Goal: Communication & Community: Answer question/provide support

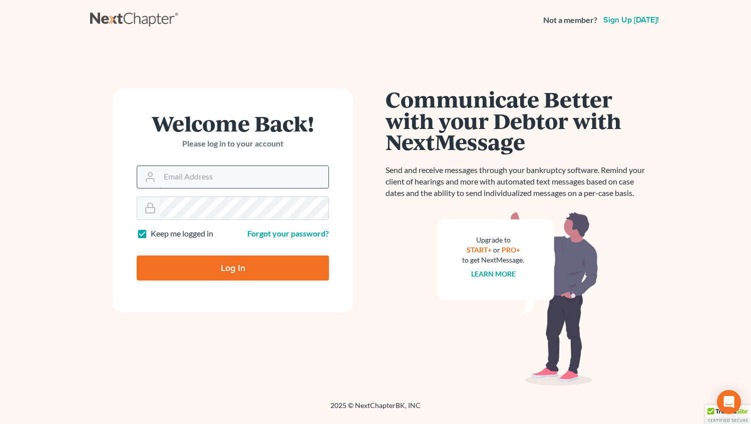
click at [222, 175] on input "Email Address" at bounding box center [244, 177] width 169 height 22
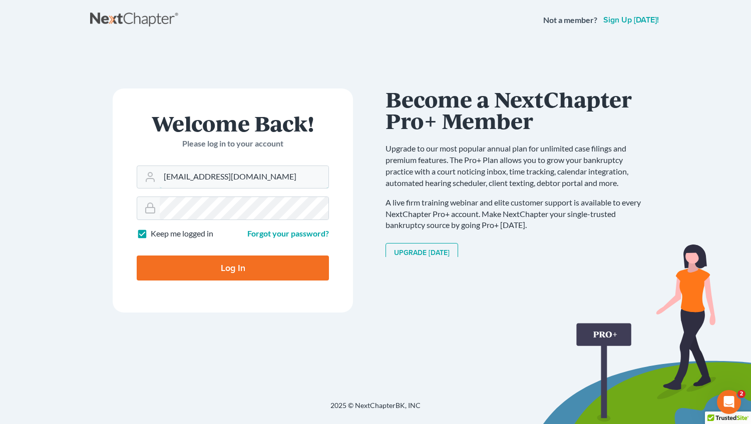
type input "[EMAIL_ADDRESS][DOMAIN_NAME]"
click at [216, 270] on input "Log In" at bounding box center [233, 268] width 192 height 25
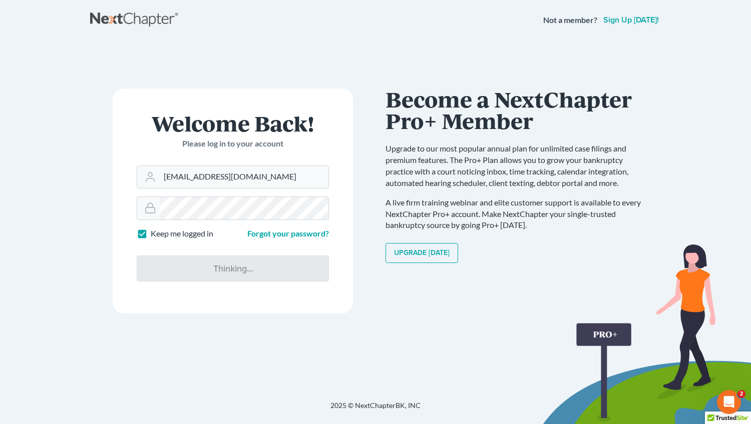
type input "Thinking..."
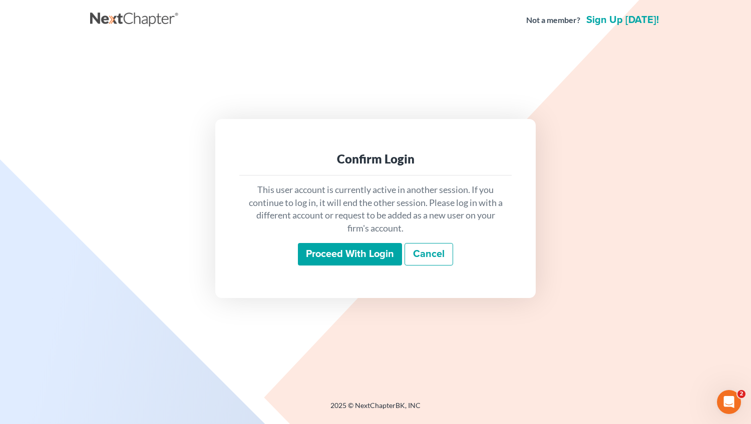
click at [363, 255] on input "Proceed with login" at bounding box center [350, 254] width 104 height 23
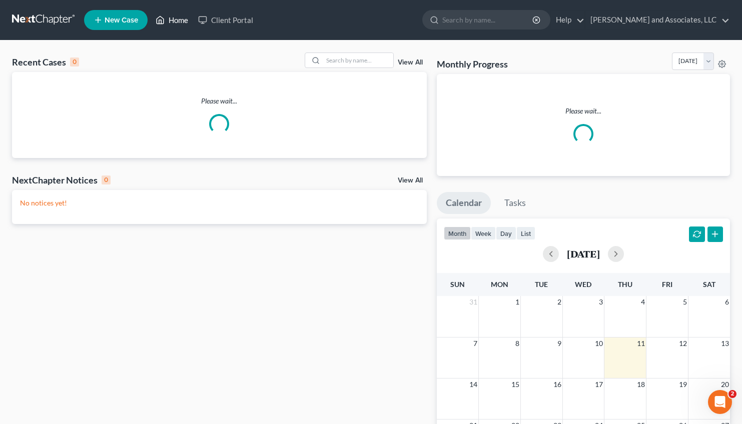
click at [176, 18] on link "Home" at bounding box center [172, 20] width 43 height 18
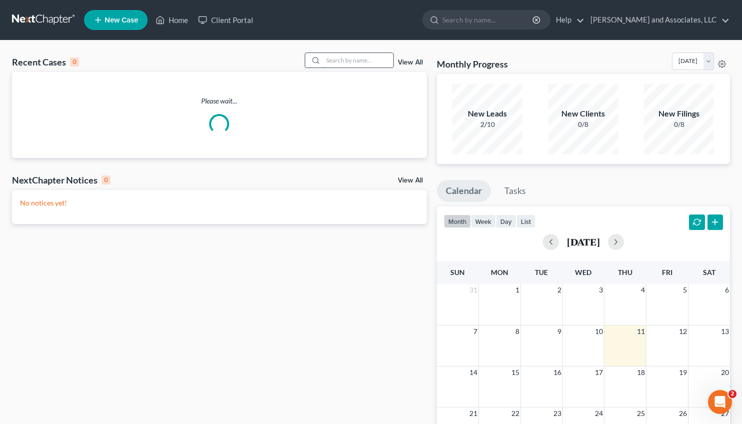
click at [327, 61] on input "search" at bounding box center [358, 60] width 70 height 15
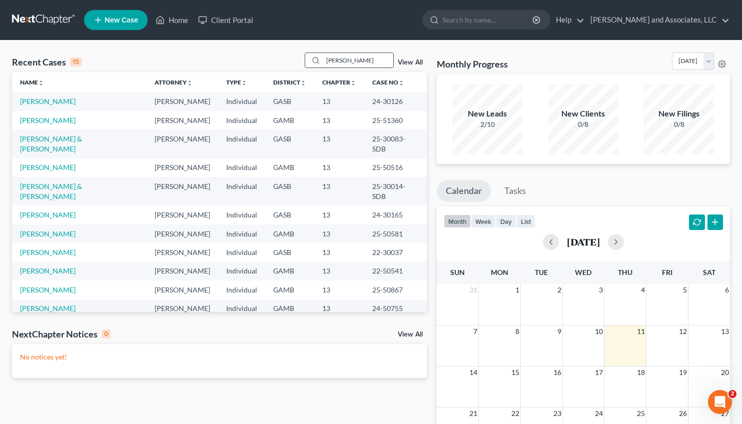
drag, startPoint x: 350, startPoint y: 59, endPoint x: 304, endPoint y: 52, distance: 46.7
click at [323, 53] on input "williams" at bounding box center [358, 60] width 70 height 15
type input "demetice"
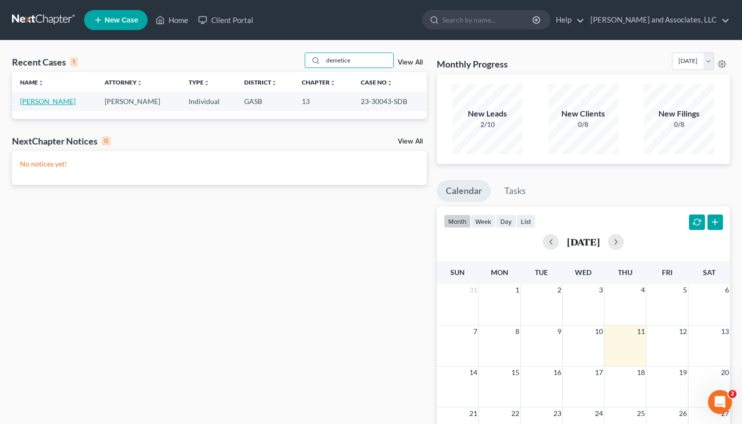
click at [70, 99] on link "Williams, Demetice" at bounding box center [48, 101] width 56 height 9
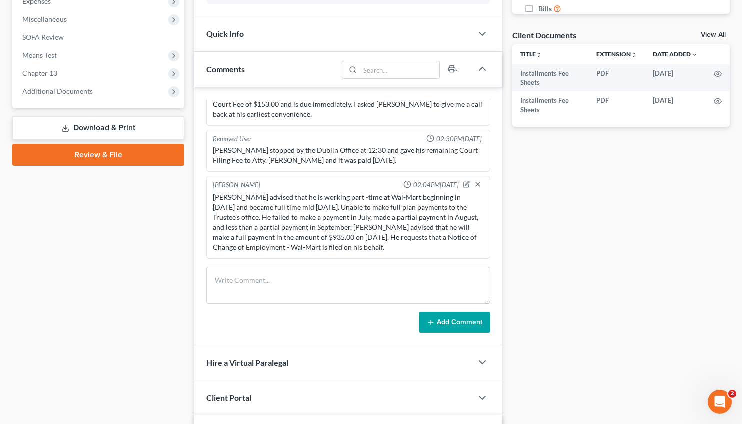
scroll to position [635, 0]
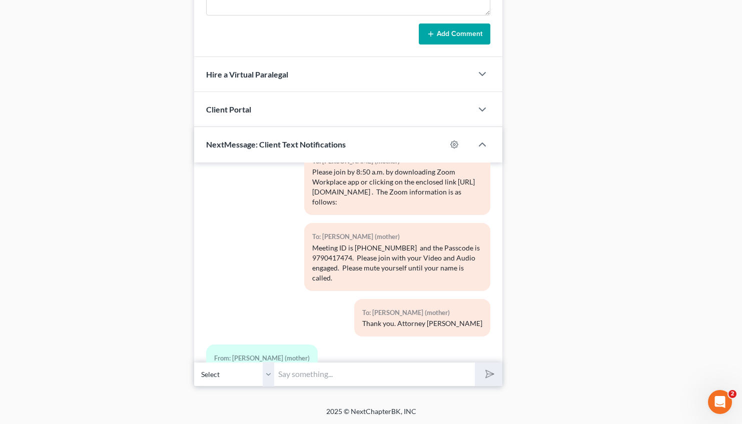
click at [194, 362] on select "Select +1 (347) 605-0124 - Demetice Williams +1 (478) 595-0120 - Louise Jordan …" at bounding box center [234, 374] width 80 height 25
click option "+1 (347) 605-0124 - Demetice Williams" at bounding box center [0, 0] width 0 height 0
click at [309, 375] on input "text" at bounding box center [374, 374] width 201 height 25
type input "Good Afternoon, Mr. Williams. This is Attorney Michon Walker. The Trustee's off…"
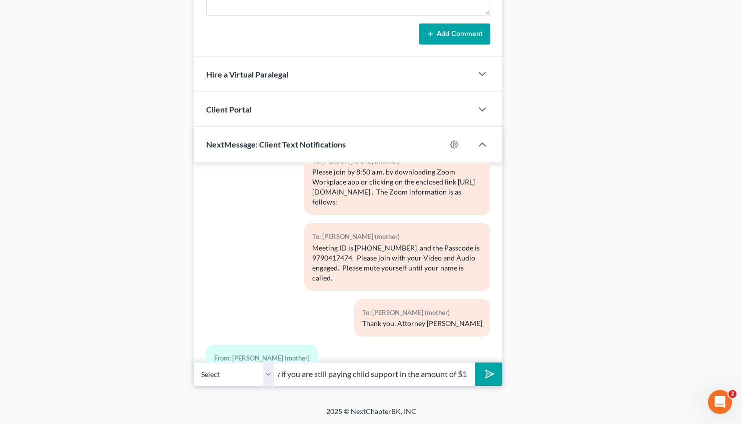
click at [490, 375] on polygon "submit" at bounding box center [488, 374] width 12 height 12
click at [346, 378] on input "text" at bounding box center [374, 374] width 201 height 25
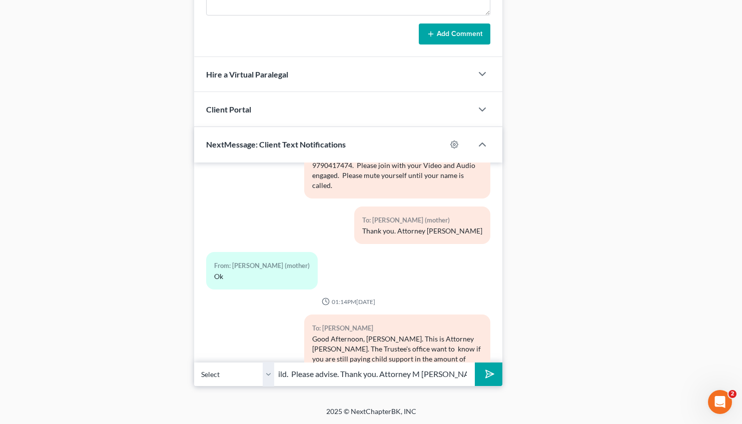
scroll to position [0, 78]
type input "per month for your child. Please advise. Thank you. Attorney M ichon Walker"
click at [483, 378] on button "submit" at bounding box center [489, 375] width 28 height 24
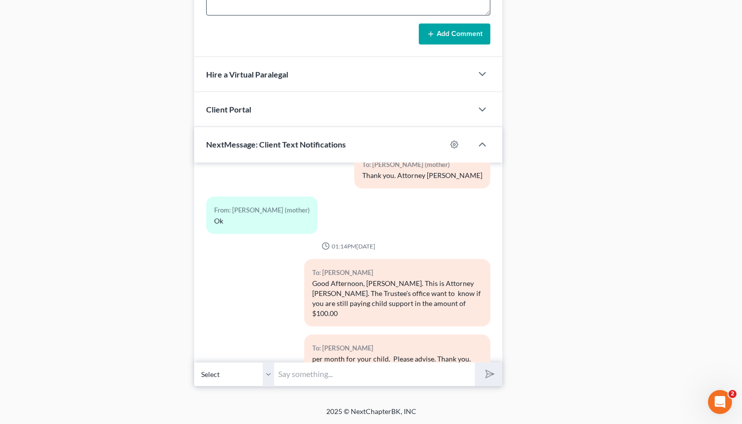
scroll to position [2338, 0]
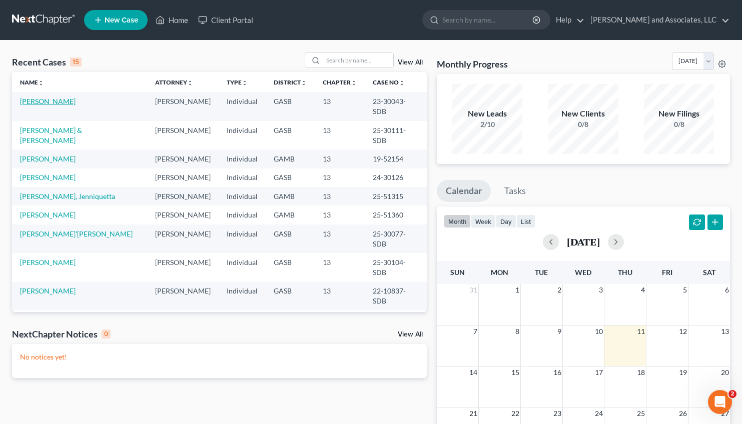
click at [50, 99] on link "[PERSON_NAME]" at bounding box center [48, 101] width 56 height 9
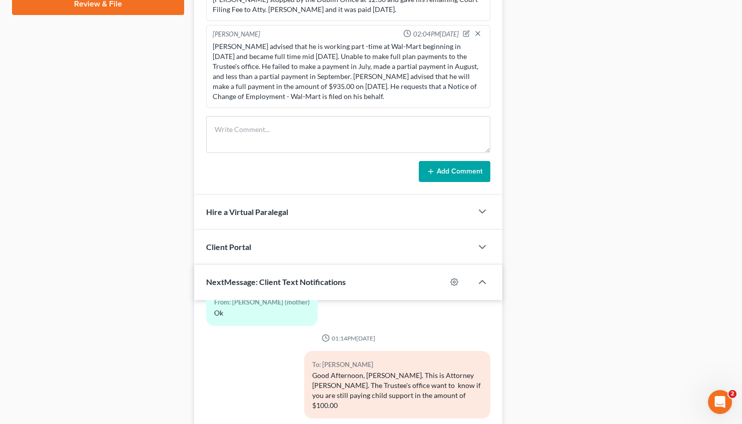
scroll to position [635, 0]
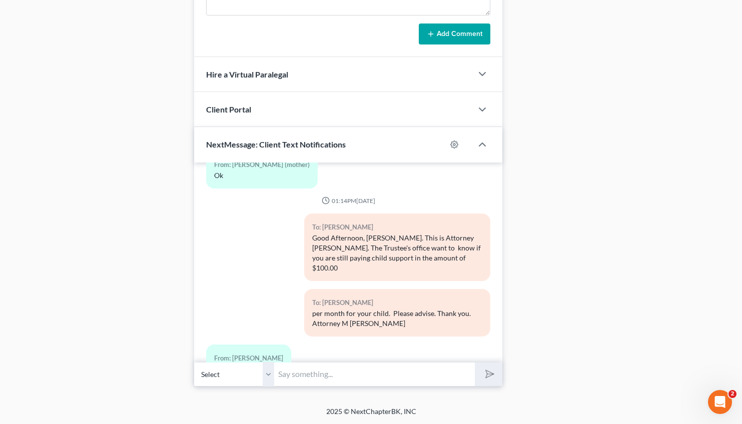
click at [326, 380] on input "text" at bounding box center [374, 374] width 201 height 25
type input "Thank you for your prompt response. Have a great day Mr. Williams."
click at [488, 369] on icon "submit" at bounding box center [488, 374] width 14 height 14
